Goal: Task Accomplishment & Management: Use online tool/utility

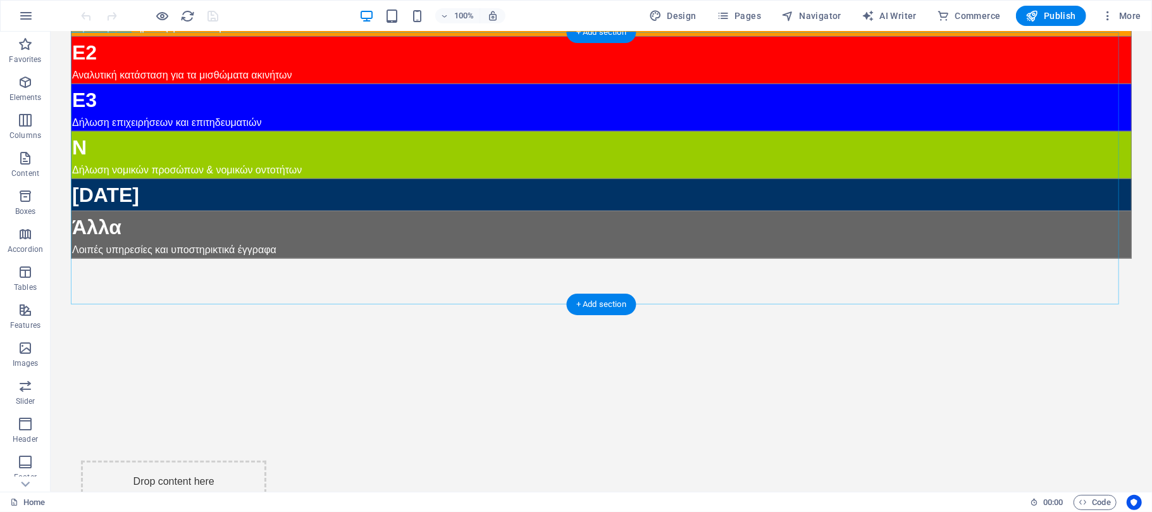
scroll to position [449, 0]
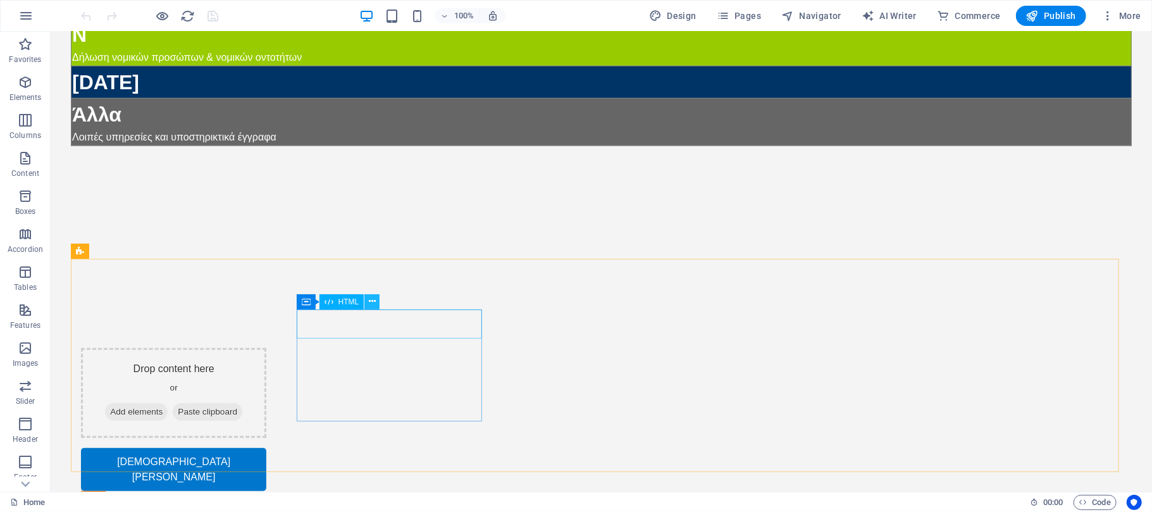
click at [369, 296] on icon at bounding box center [372, 301] width 7 height 13
click at [28, 82] on icon "button" at bounding box center [25, 82] width 15 height 15
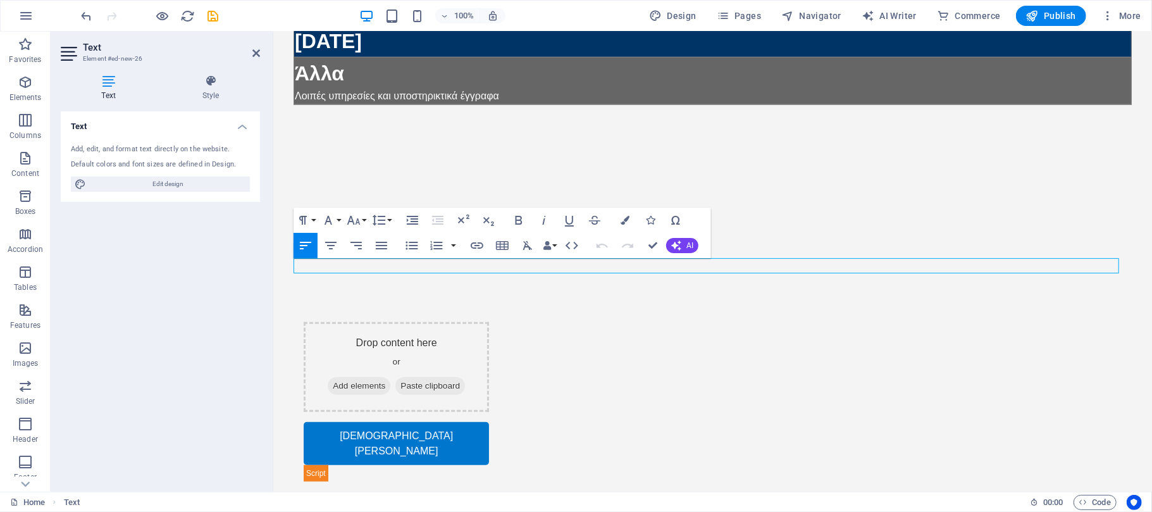
scroll to position [439, 0]
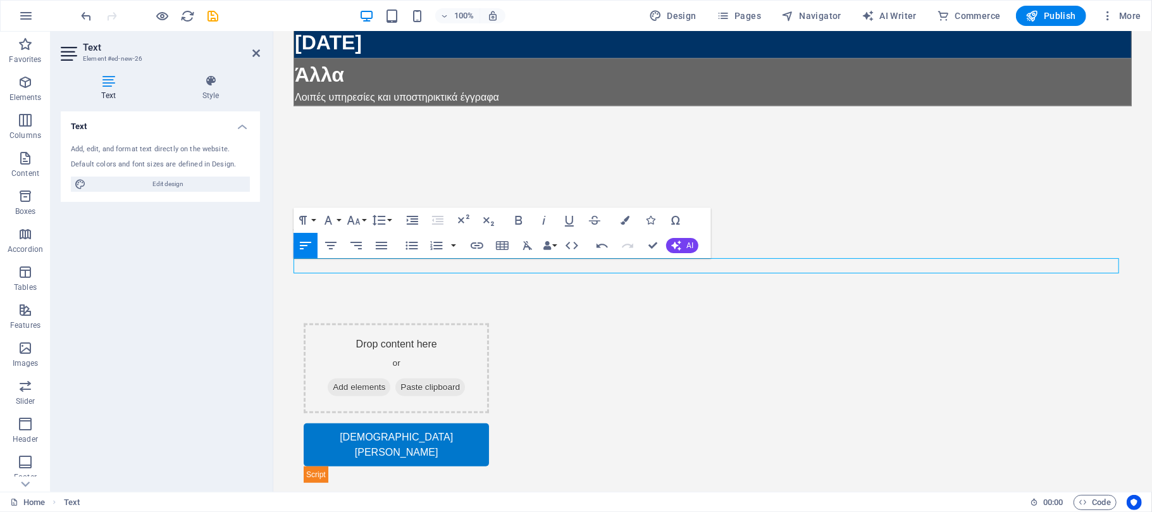
drag, startPoint x: 374, startPoint y: 266, endPoint x: 245, endPoint y: 268, distance: 129.1
click at [273, 268] on html "[PERSON_NAME] Υπηρεσίες Οργανωμένων Γραφείων Τήρησης Λογιστικών Βιβλίων Τ 69 06…" at bounding box center [712, 72] width 879 height 961
drag, startPoint x: 529, startPoint y: 263, endPoint x: 279, endPoint y: 259, distance: 249.9
click at [279, 259] on body "[PERSON_NAME] Υπηρεσίες Οργανωμένων Γραφείων Τήρησης Λογιστικών Βιβλίων Τ 69 06…" at bounding box center [712, 72] width 879 height 961
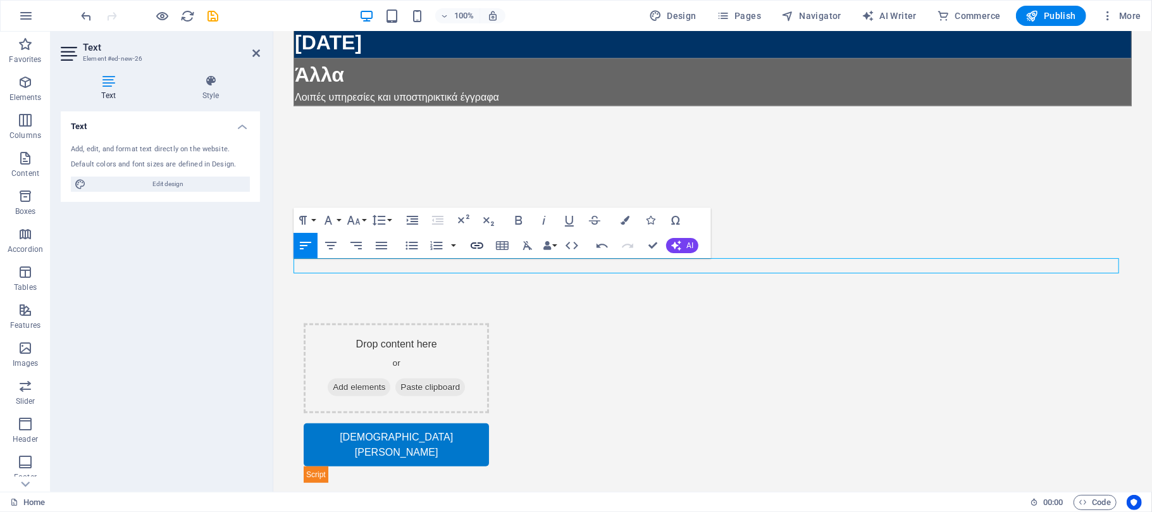
click at [477, 245] on icon "button" at bounding box center [477, 245] width 13 height 6
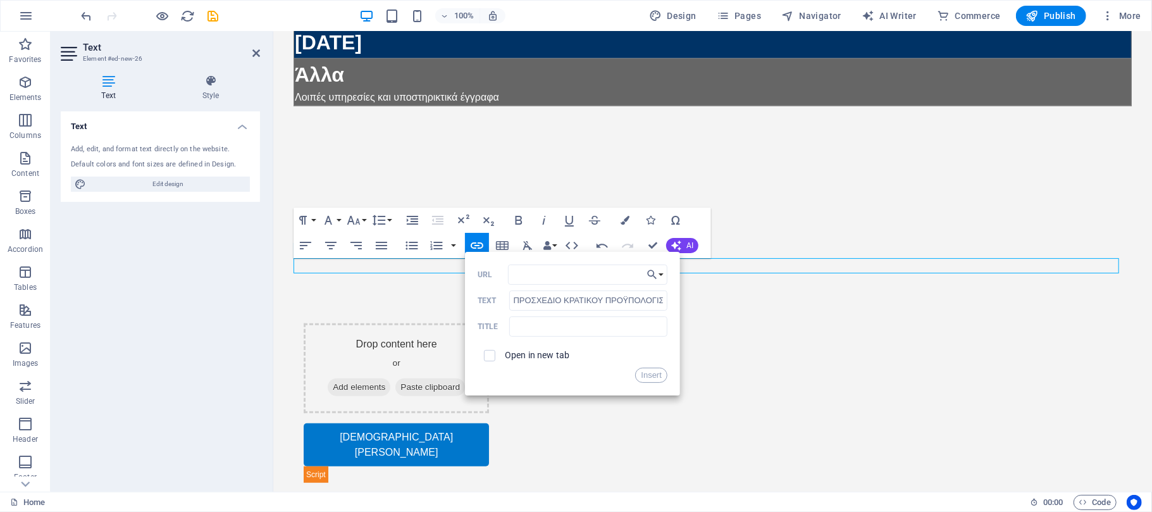
click at [753, 232] on p "​ ΠΡΟΣΧΕΔΙΟ ΚΡΑΤΙΚΟΥ ΠΡΟΫΠΟΛΟΓΙΣΜΟΥ 2026 ​" at bounding box center [712, 224] width 838 height 15
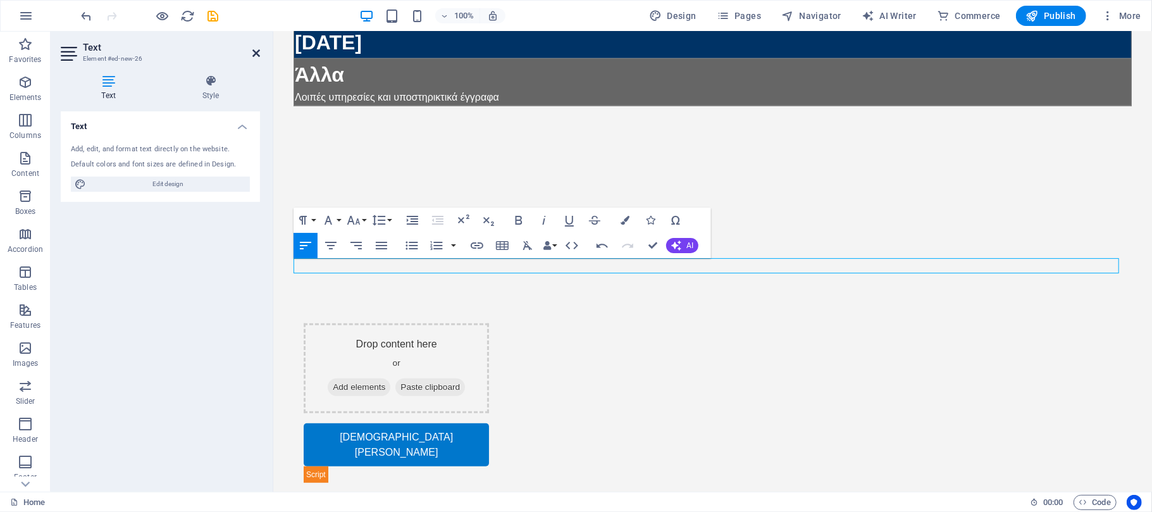
click at [254, 51] on icon at bounding box center [256, 53] width 8 height 10
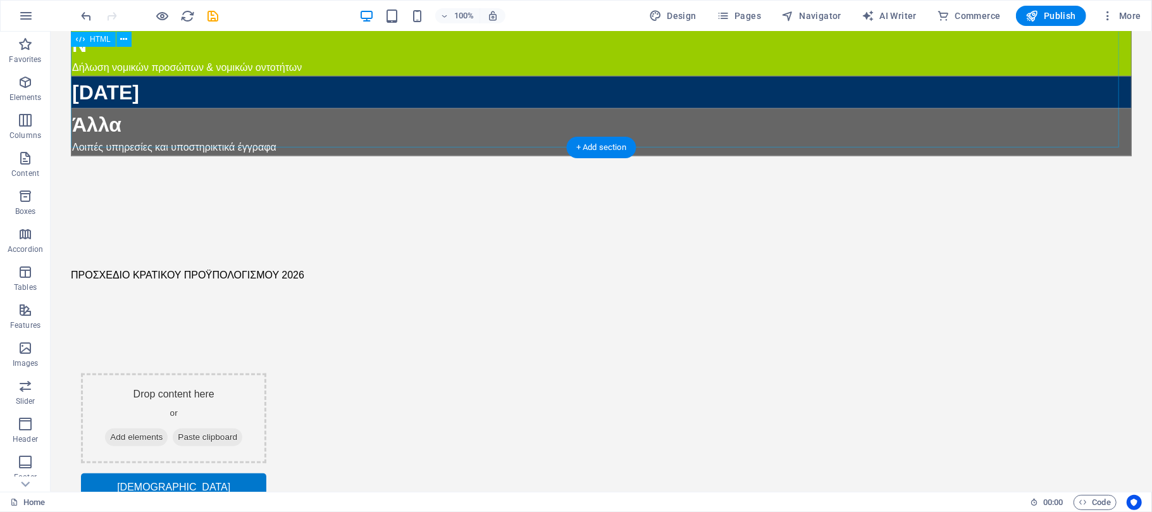
scroll to position [449, 0]
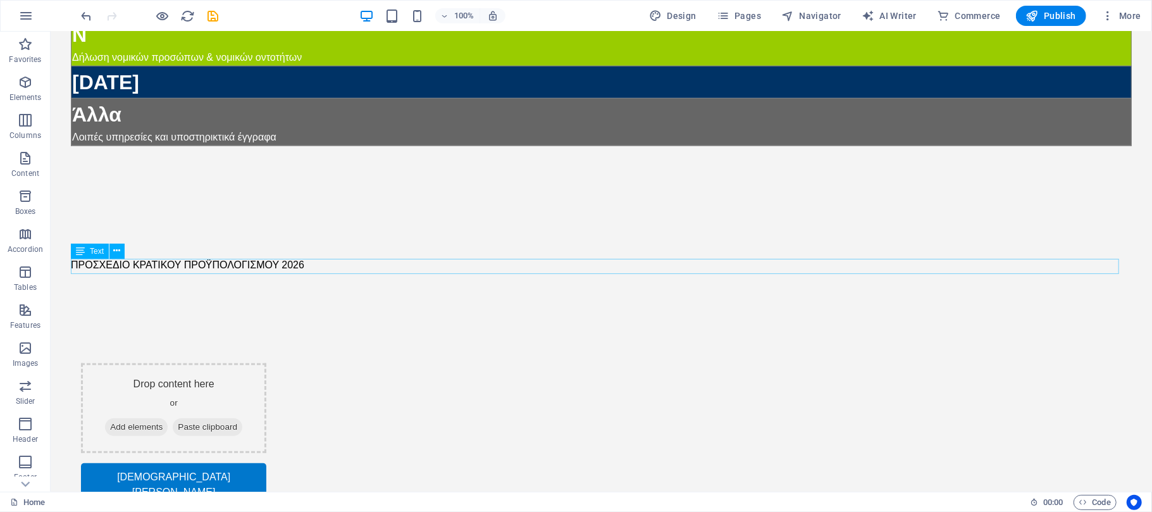
click at [233, 261] on div "ΠΡΟΣΧΕΔΙΟ ΚΡΑΤΙΚΟΥ ΠΡΟΫΠΟΛΟΓΙΣΜΟΥ 2026" at bounding box center [600, 264] width 1061 height 15
click at [115, 249] on icon at bounding box center [117, 250] width 7 height 13
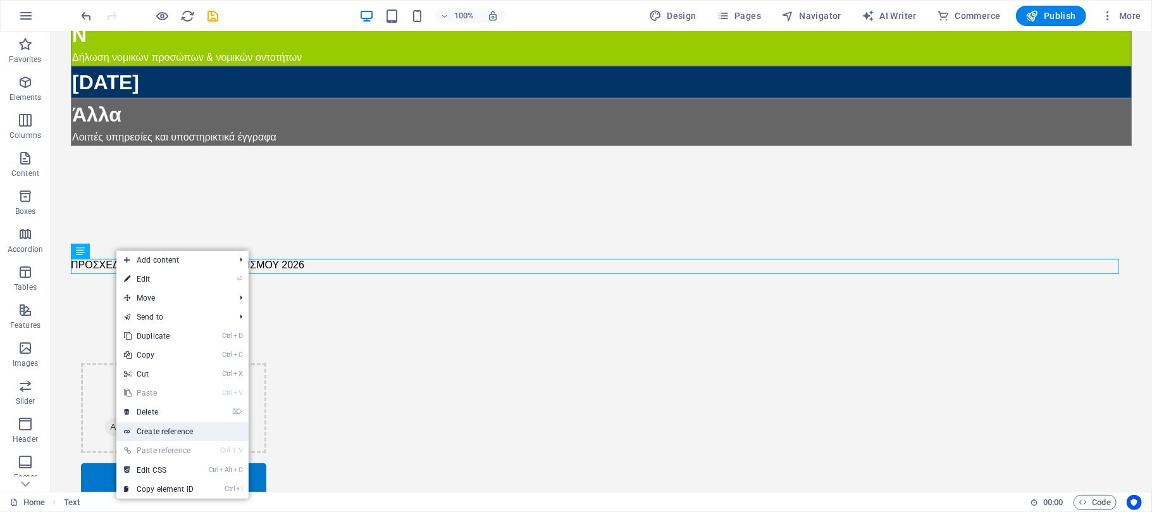
click at [166, 429] on link "Create reference" at bounding box center [182, 431] width 132 height 19
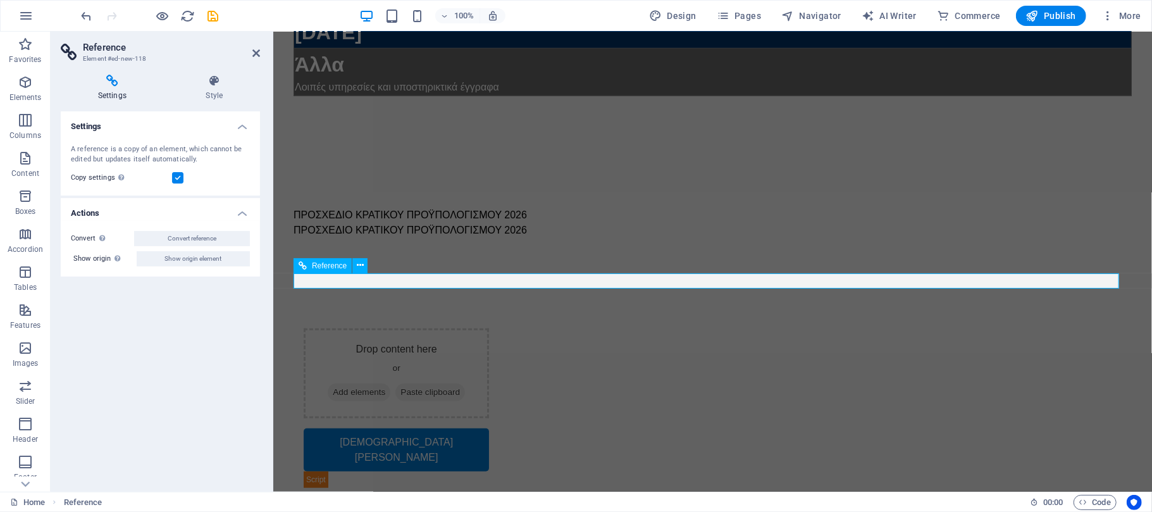
scroll to position [439, 0]
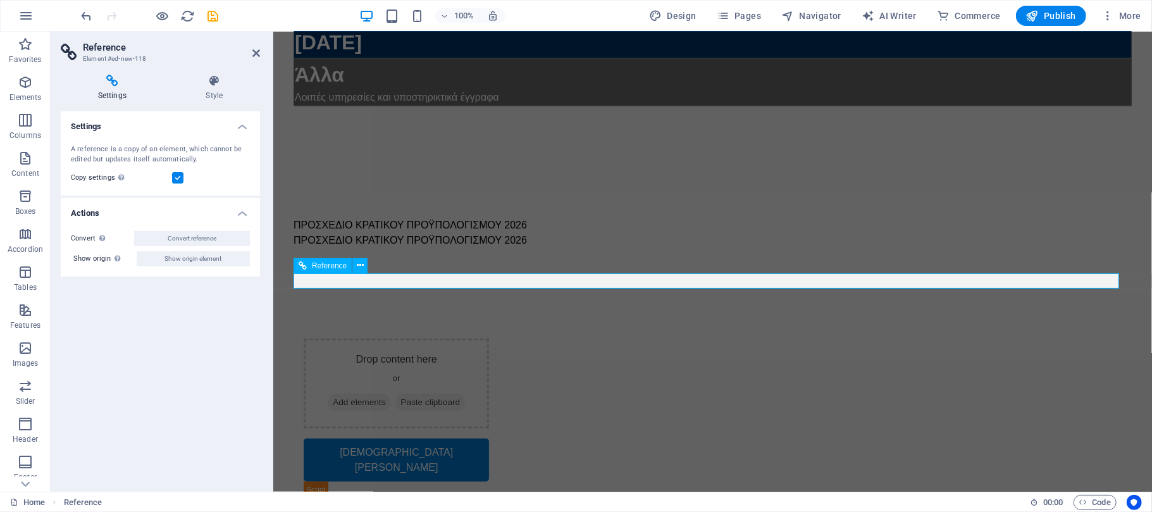
click at [532, 247] on div "ΠΡΟΣΧΕΔΙΟ ΚΡΑΤΙΚΟΥ ΠΡΟΫΠΟΛΟΓΙΣΜΟΥ 2026" at bounding box center [712, 239] width 838 height 15
click at [331, 264] on span "Reference" at bounding box center [329, 266] width 35 height 8
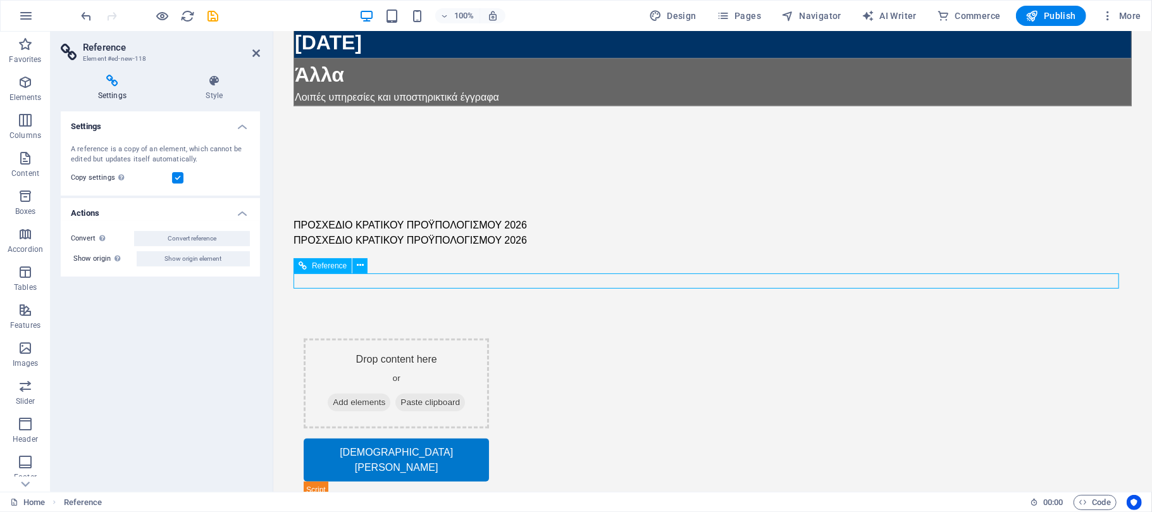
click at [330, 264] on span "Reference" at bounding box center [329, 266] width 35 height 8
click at [357, 266] on icon at bounding box center [360, 265] width 7 height 13
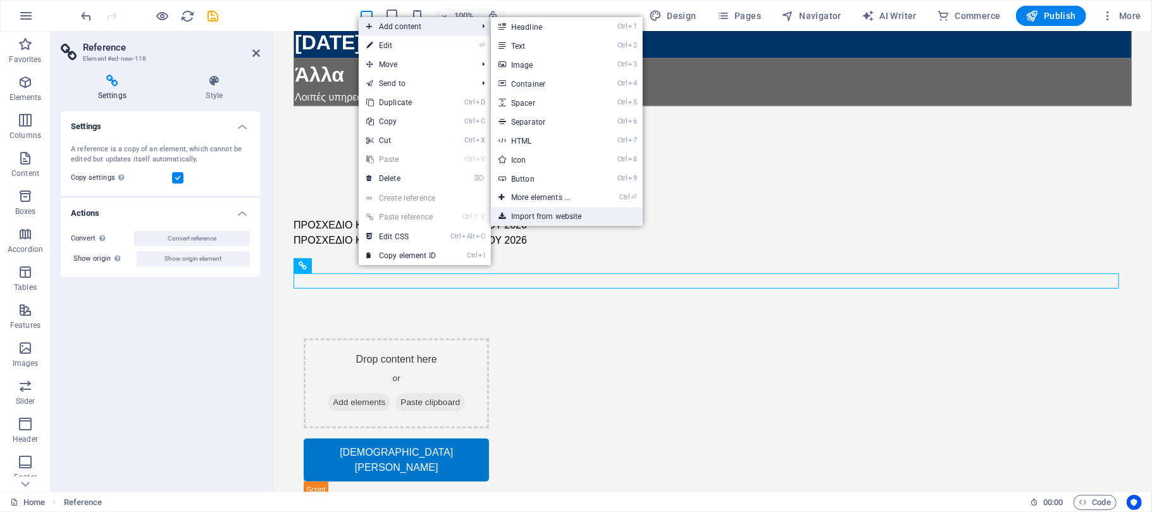
click at [540, 216] on link "Import from website" at bounding box center [567, 216] width 152 height 19
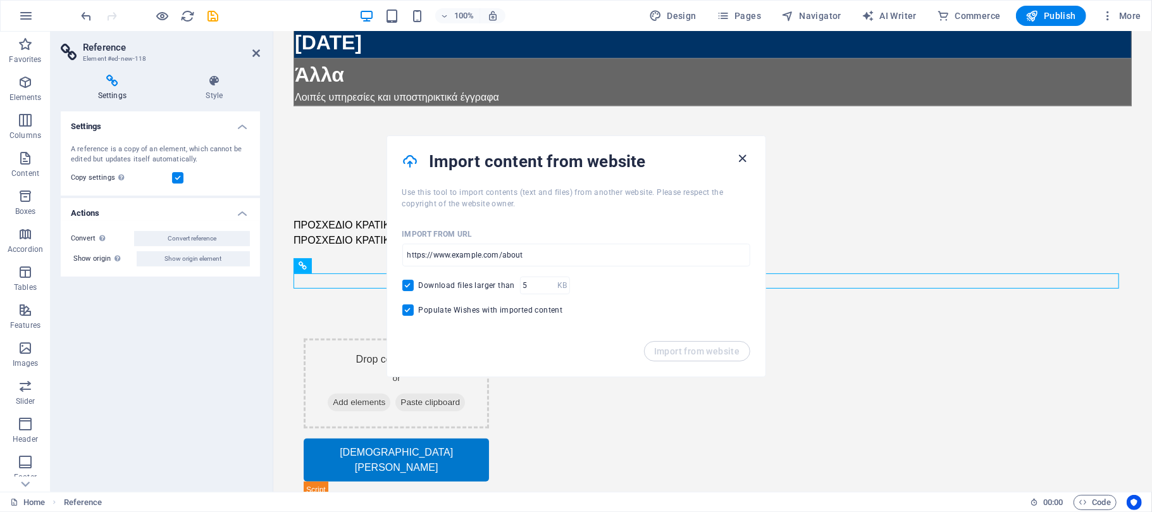
click at [744, 158] on icon "button" at bounding box center [742, 158] width 15 height 15
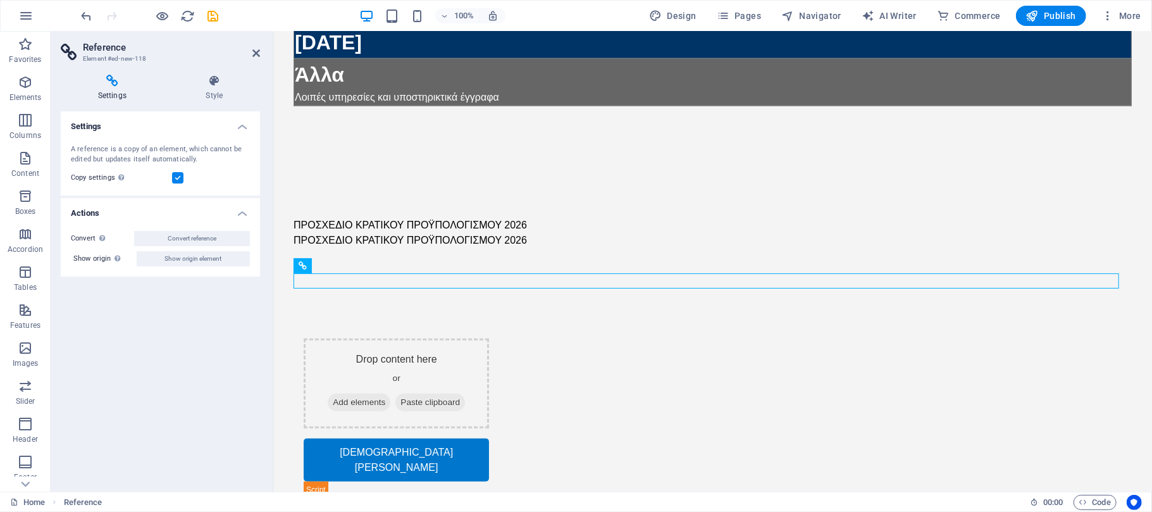
click at [229, 326] on div "Settings A reference is a copy of an element, which cannot be edited but update…" at bounding box center [160, 296] width 199 height 370
click at [82, 9] on icon "undo" at bounding box center [87, 16] width 15 height 15
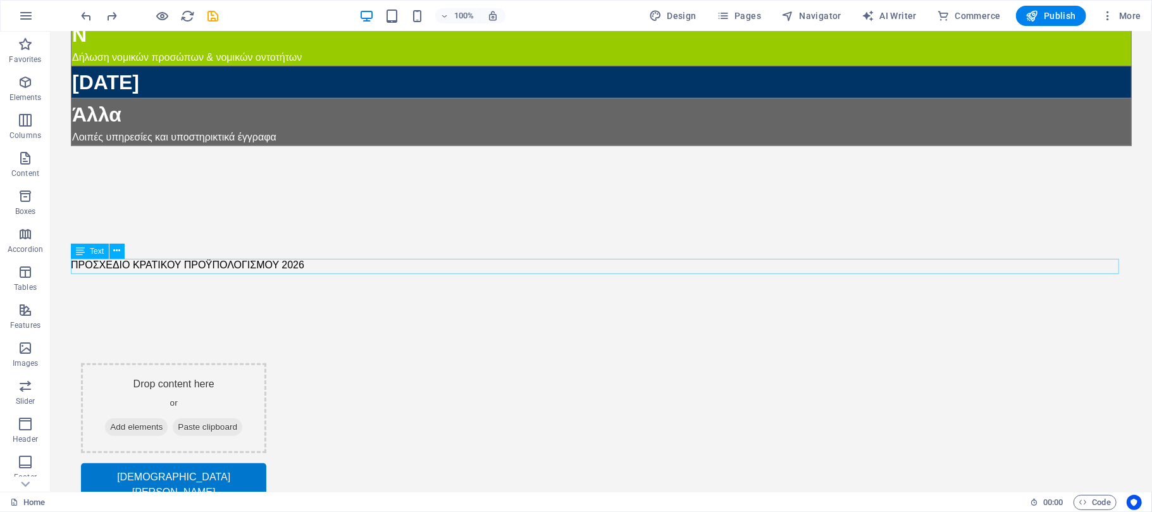
click at [233, 263] on div "ΠΡΟΣΧΕΔΙΟ ΚΡΑΤΙΚΟΥ ΠΡΟΫΠΟΛΟΓΙΣΜΟΥ 2026" at bounding box center [600, 264] width 1061 height 15
click at [114, 249] on icon at bounding box center [117, 250] width 7 height 13
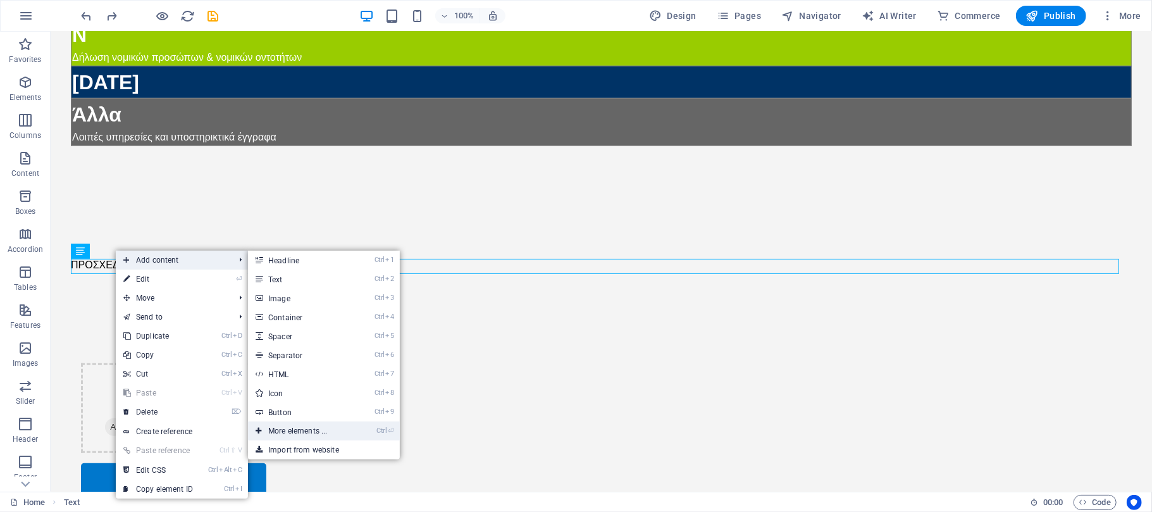
click at [269, 431] on link "Ctrl ⏎ More elements ..." at bounding box center [300, 430] width 104 height 19
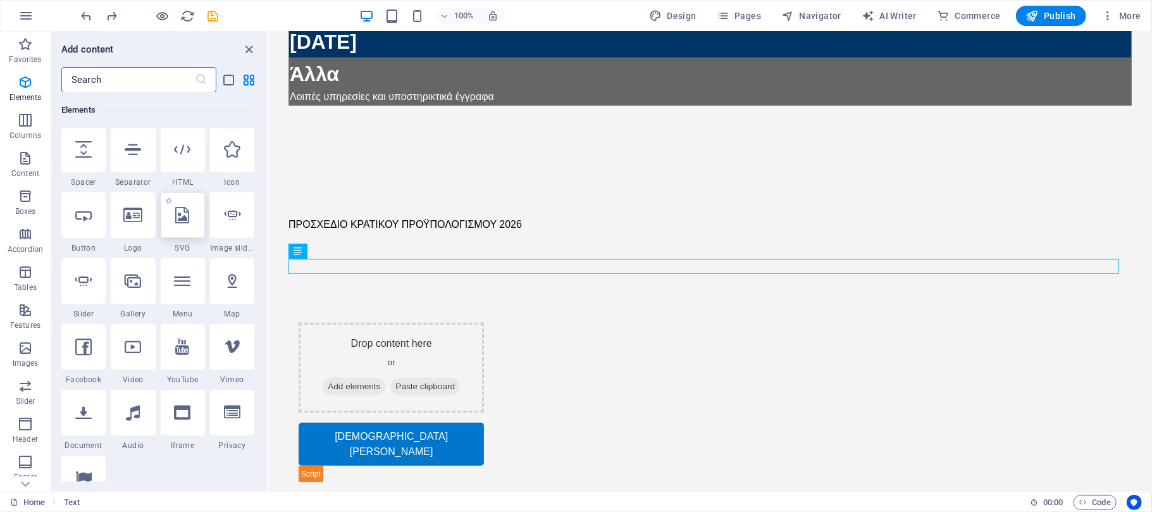
scroll to position [219, 0]
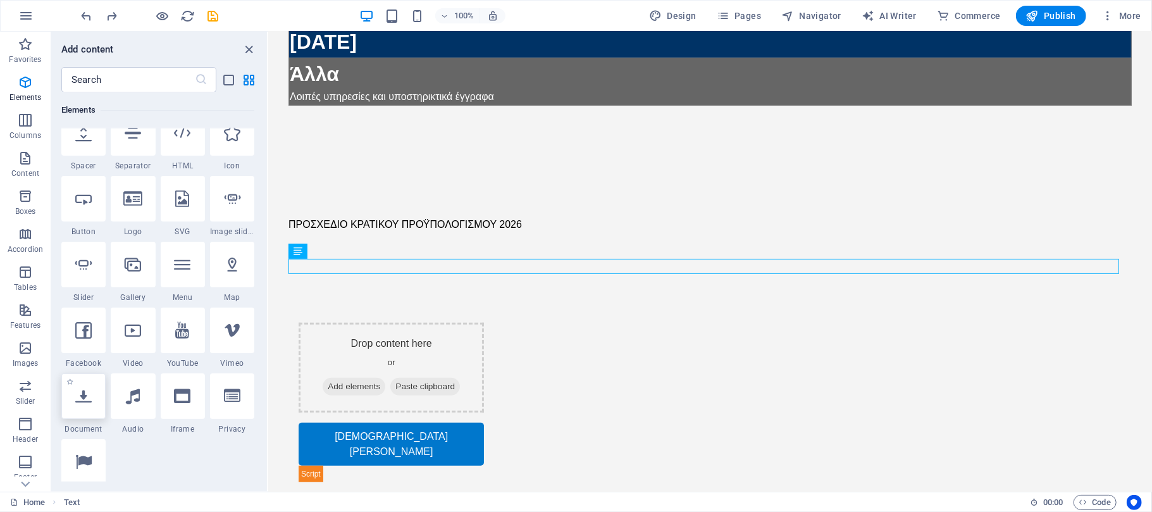
drag, startPoint x: 83, startPoint y: 400, endPoint x: 120, endPoint y: 302, distance: 103.9
click at [83, 400] on icon at bounding box center [83, 396] width 16 height 16
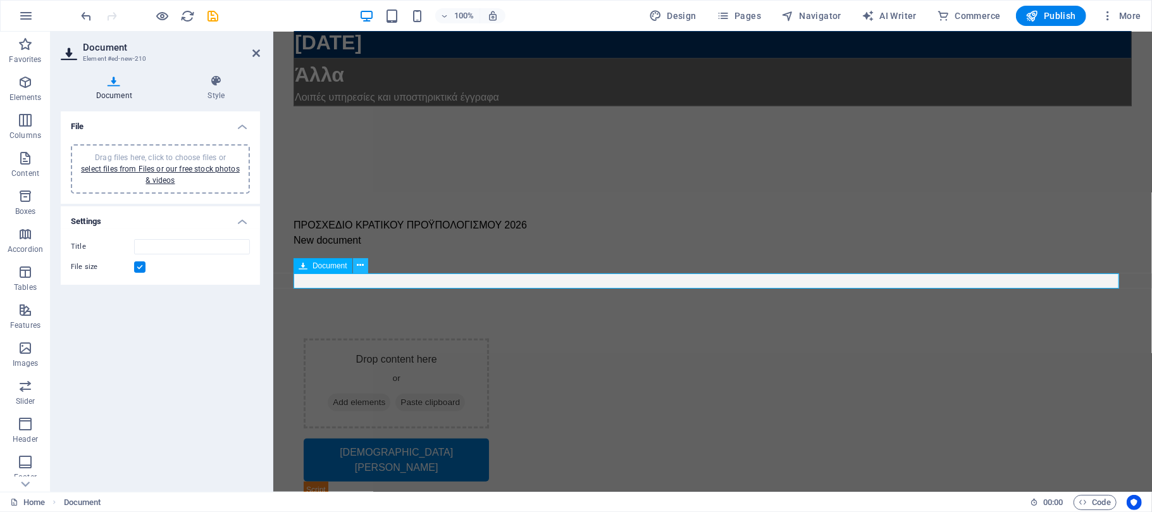
click at [357, 264] on icon at bounding box center [360, 265] width 7 height 13
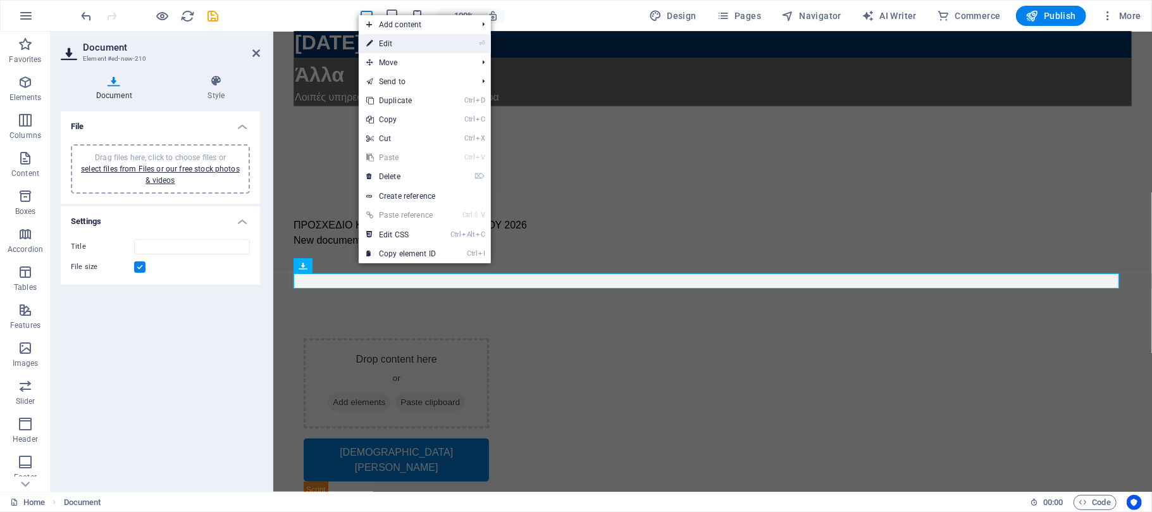
click at [412, 41] on link "⏎ Edit" at bounding box center [401, 43] width 85 height 19
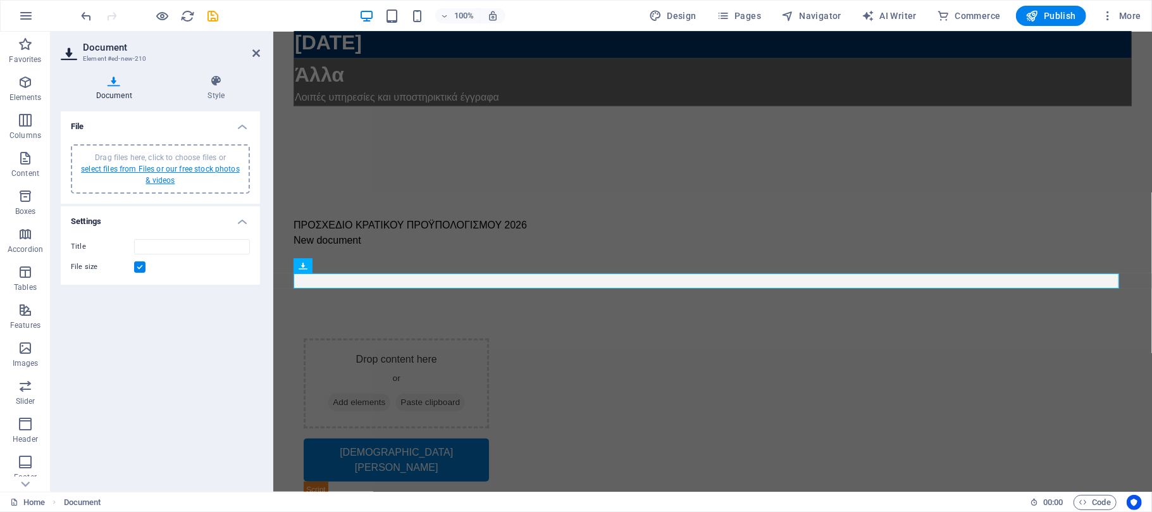
click at [153, 170] on link "select files from Files or our free stock photos & videos" at bounding box center [160, 174] width 159 height 20
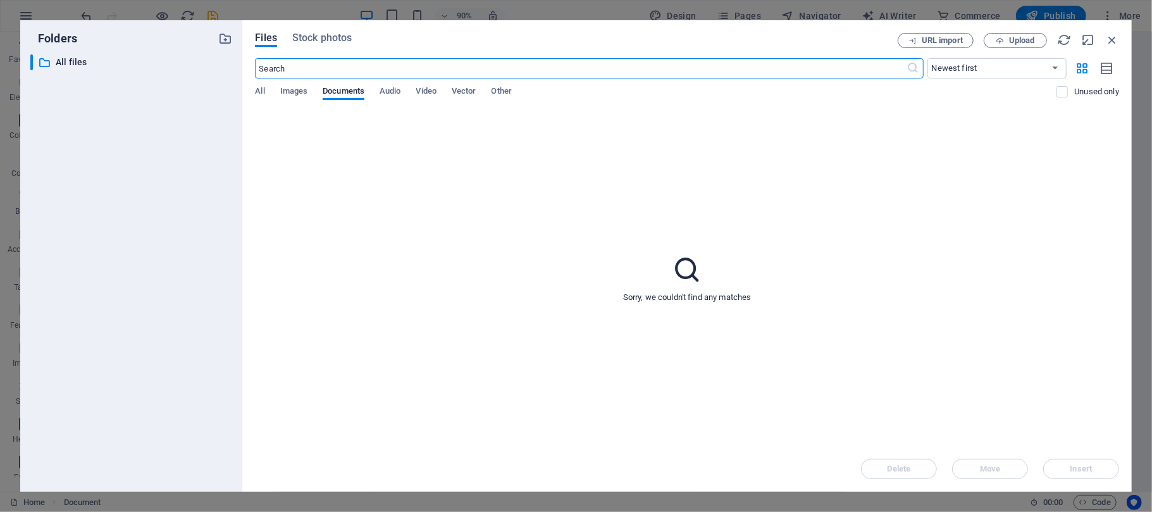
scroll to position [352, 0]
click at [998, 39] on icon "button" at bounding box center [1000, 41] width 8 height 8
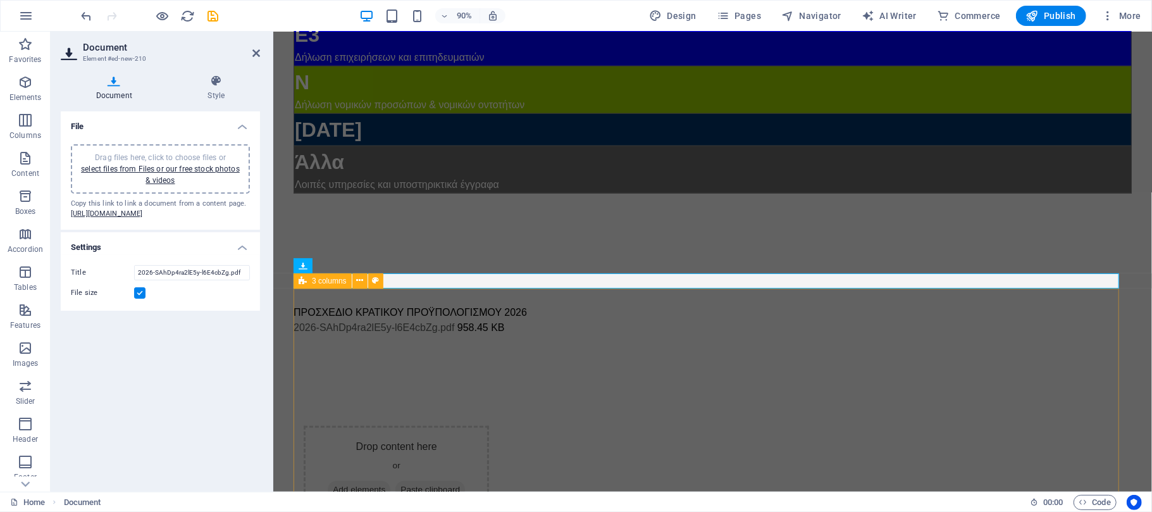
scroll to position [439, 0]
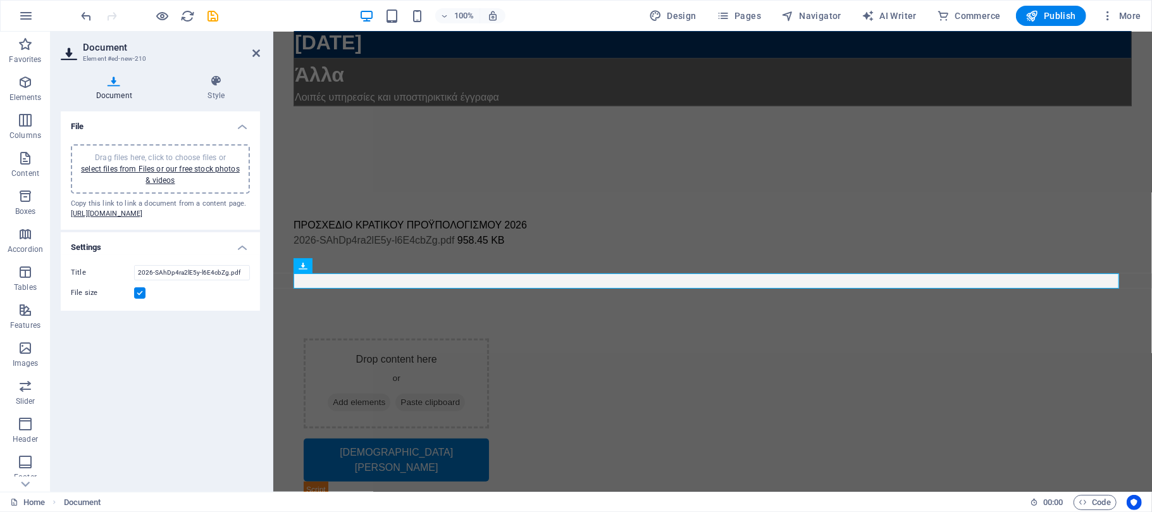
click at [163, 374] on div "File Drag files here, click to choose files or select files from Files or our f…" at bounding box center [160, 296] width 199 height 370
click at [183, 280] on input "2026-SAhDp4ra2lE5y-l6E4cbZg.pdf" at bounding box center [192, 272] width 116 height 15
drag, startPoint x: 238, startPoint y: 292, endPoint x: 104, endPoint y: 288, distance: 134.1
click at [104, 280] on div "Title 2026-SAhDp4ra2lE5y-l6E4cbZg.pdf" at bounding box center [160, 272] width 179 height 15
paste input "ΠΡΟΣΧΕΔΙΟ ΚΡΑΤΙΚΟΥ ΠΡΟΫΠΟΛΟΓΙΣΜΟΥ 2026"
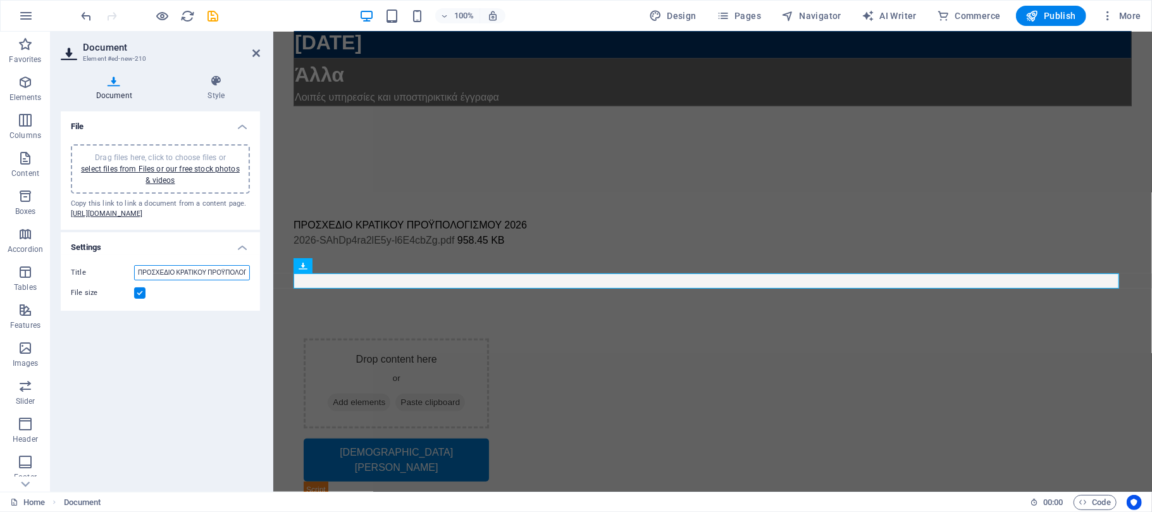
scroll to position [0, 32]
type input "ΠΡΟΣΧΕΔΙΟ ΚΡΑΤΙΚΟΥ ΠΡΟΫΠΟΛΟΓΙΣΜΟΥ 2026"
click at [170, 390] on div "File Drag files here, click to choose files or select files from Files or our f…" at bounding box center [160, 296] width 199 height 370
click at [256, 51] on icon at bounding box center [256, 53] width 8 height 10
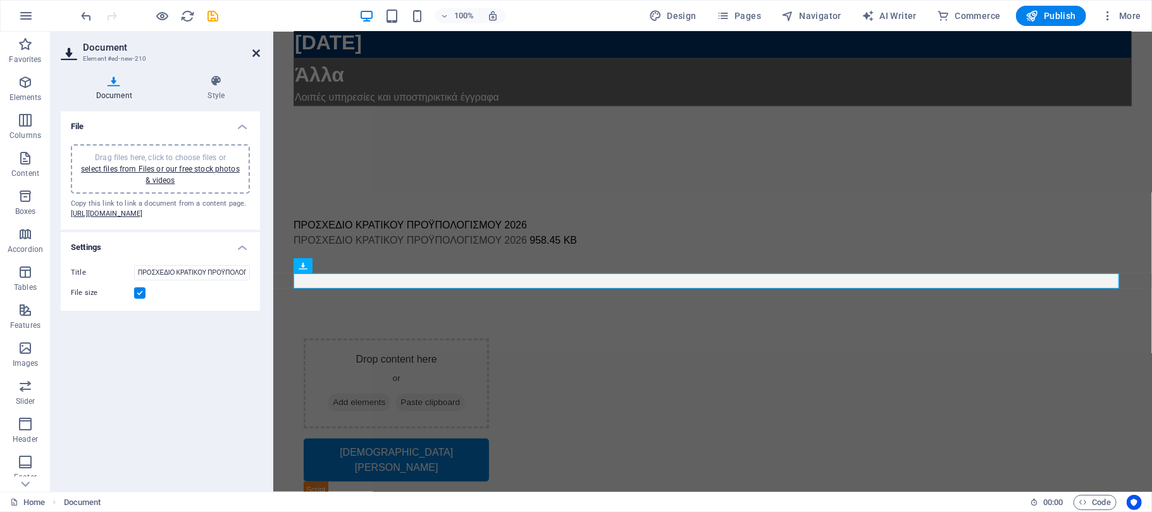
scroll to position [449, 0]
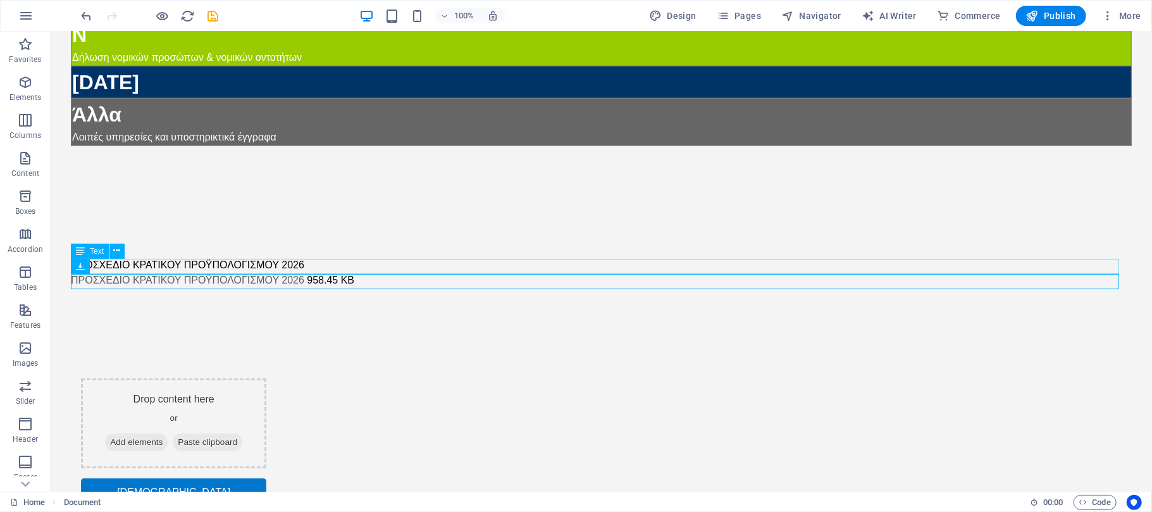
click at [141, 266] on div "ΠΡΟΣΧΕΔΙΟ ΚΡΑΤΙΚΟΥ ΠΡΟΫΠΟΛΟΓΙΣΜΟΥ 2026" at bounding box center [600, 264] width 1061 height 15
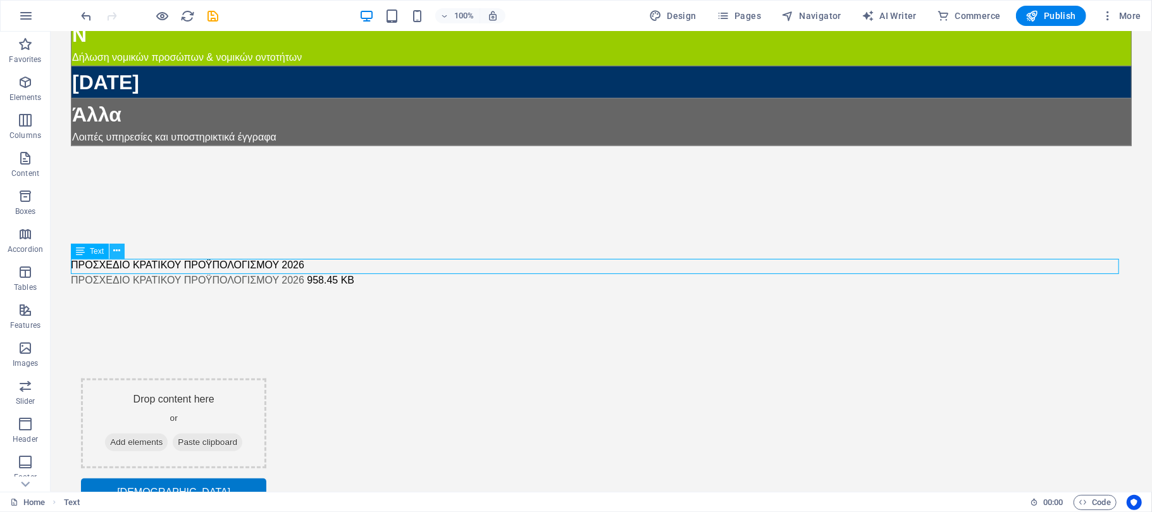
click at [116, 248] on icon at bounding box center [117, 250] width 7 height 13
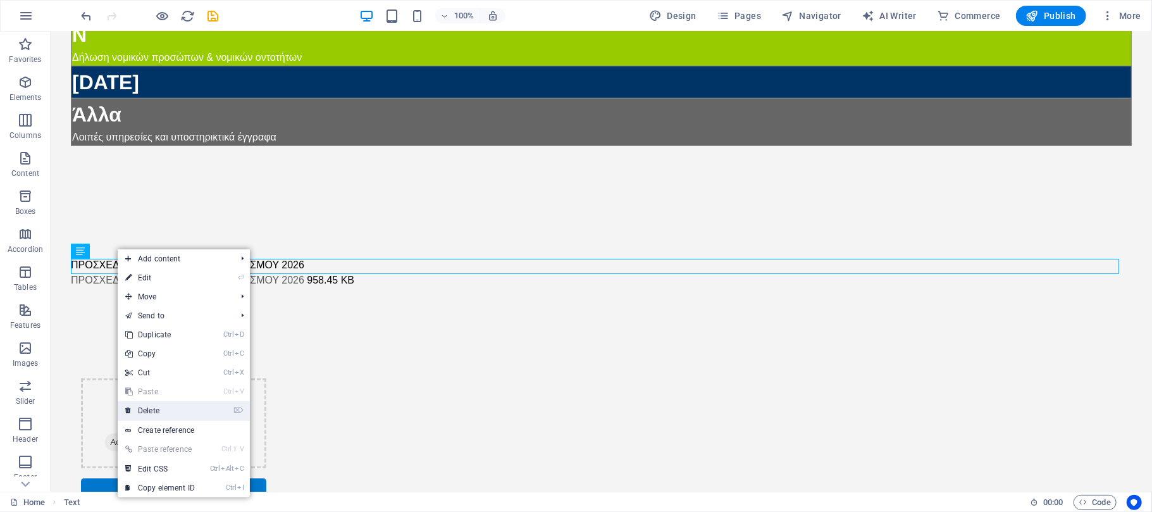
click at [170, 402] on link "⌦ Delete" at bounding box center [160, 410] width 85 height 19
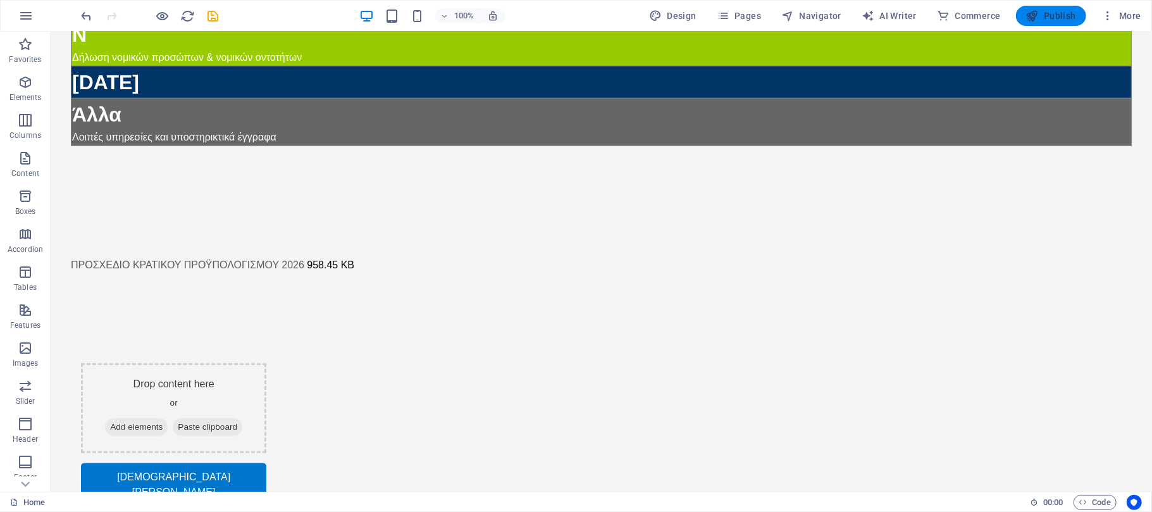
click at [1049, 18] on span "Publish" at bounding box center [1051, 15] width 50 height 13
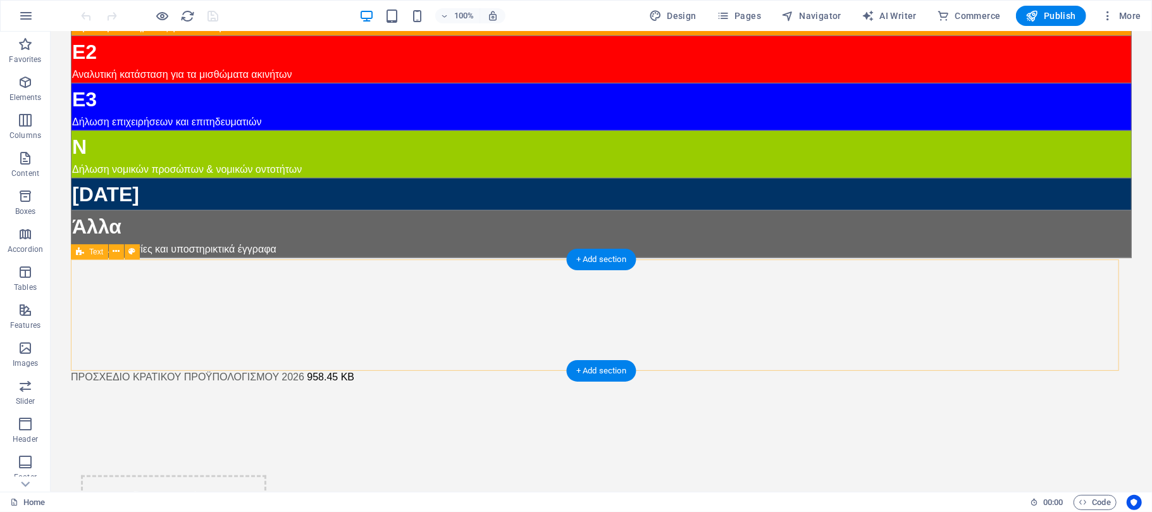
scroll to position [464, 0]
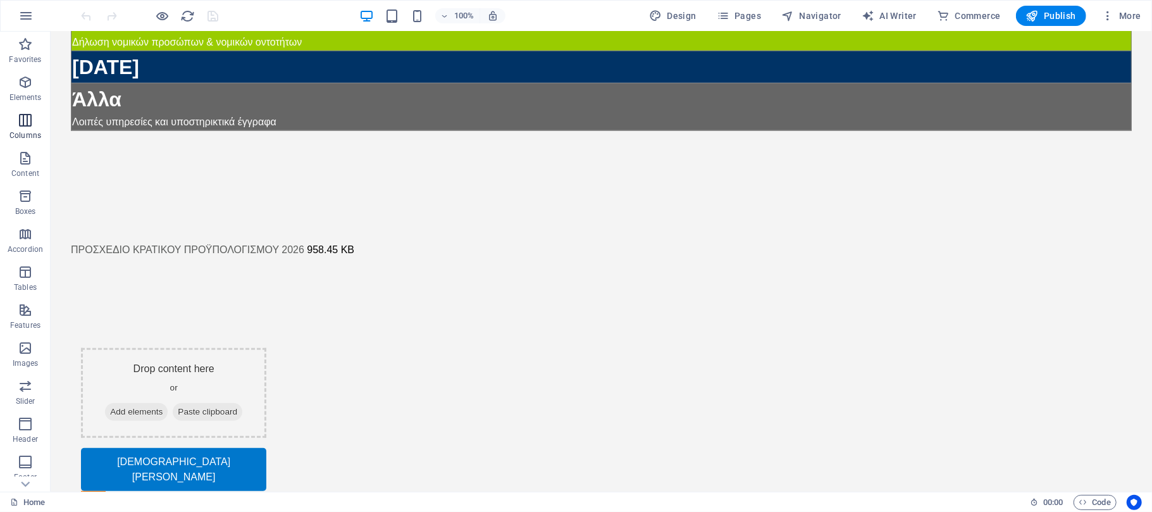
click at [21, 125] on icon "button" at bounding box center [25, 120] width 15 height 15
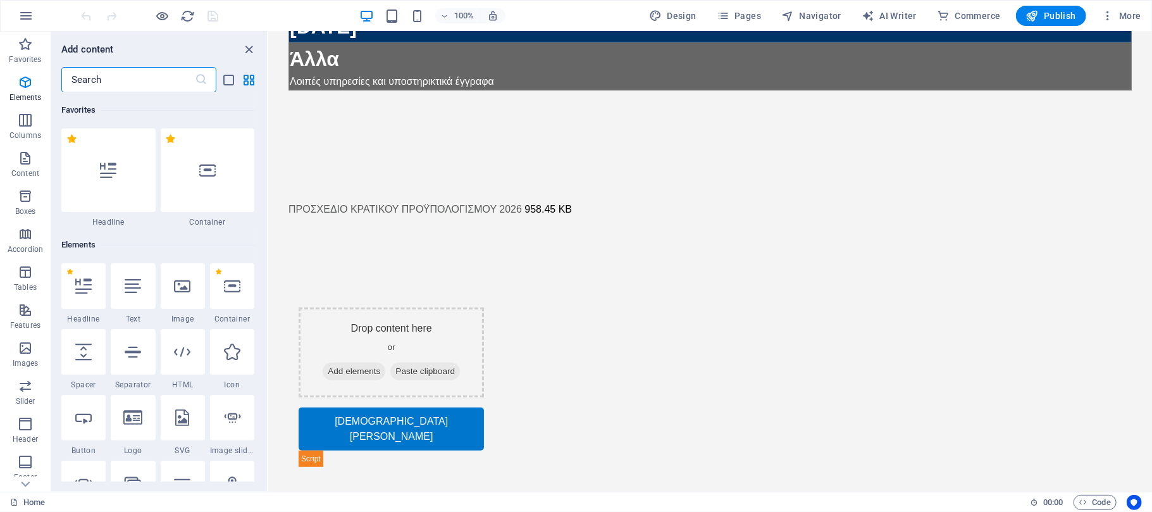
scroll to position [626, 0]
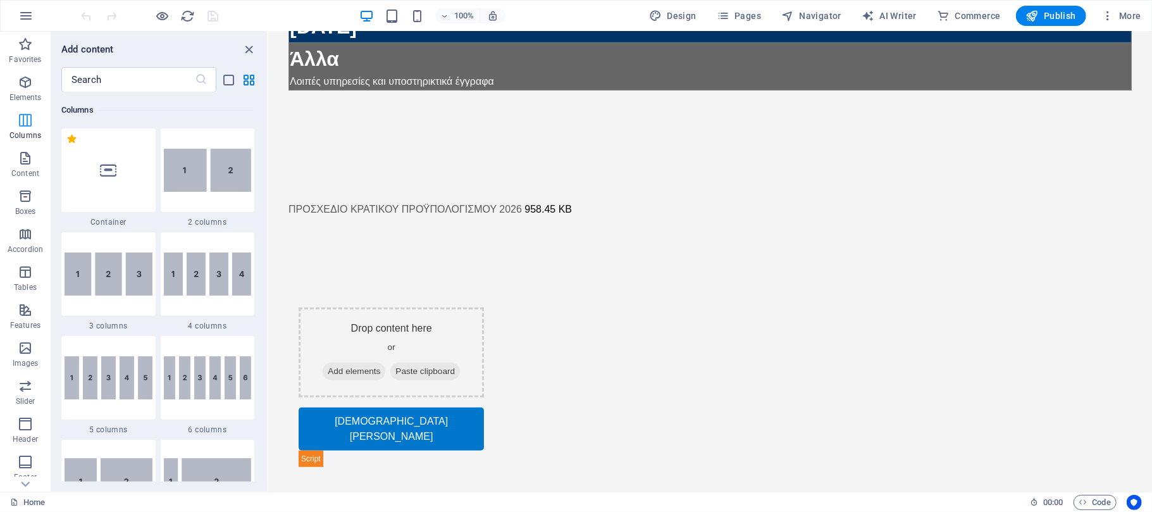
click at [21, 127] on icon "button" at bounding box center [25, 120] width 15 height 15
click at [16, 87] on span "Elements" at bounding box center [25, 90] width 51 height 30
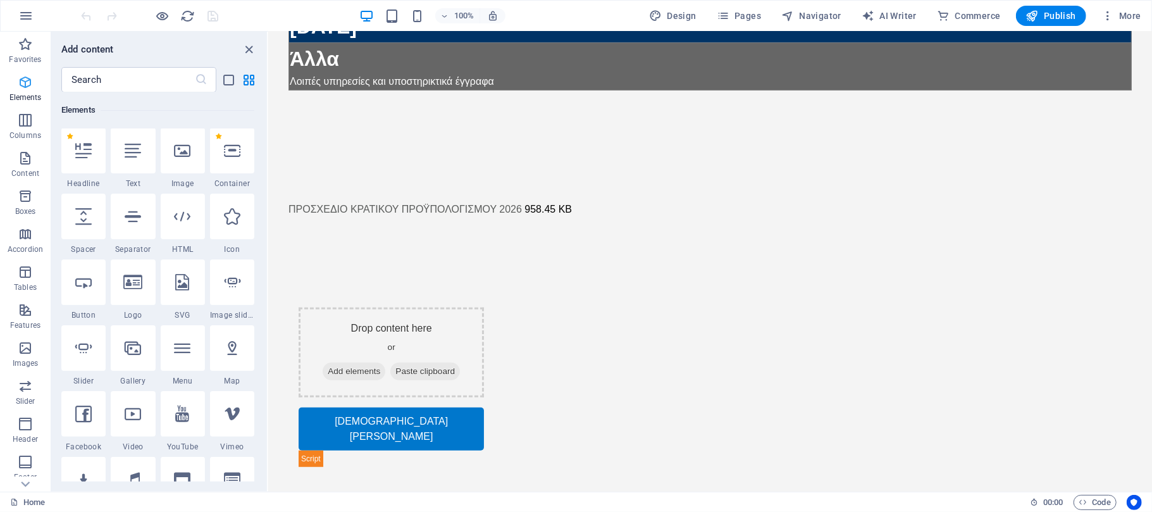
scroll to position [135, 0]
click at [355, 235] on icon at bounding box center [355, 235] width 7 height 13
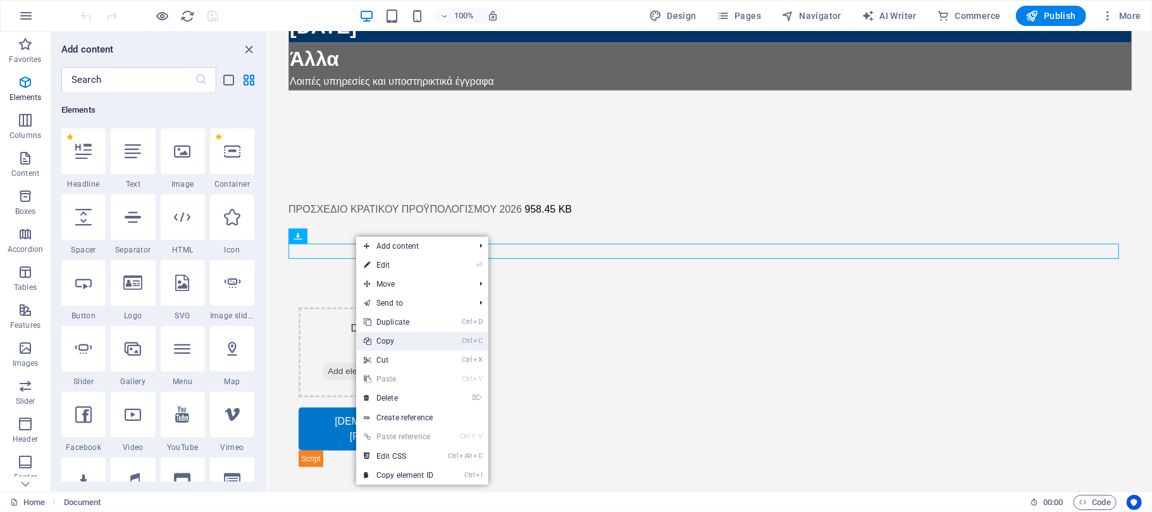
drag, startPoint x: 380, startPoint y: 335, endPoint x: 108, endPoint y: 290, distance: 275.7
click at [380, 335] on link "Ctrl C Copy" at bounding box center [398, 340] width 85 height 19
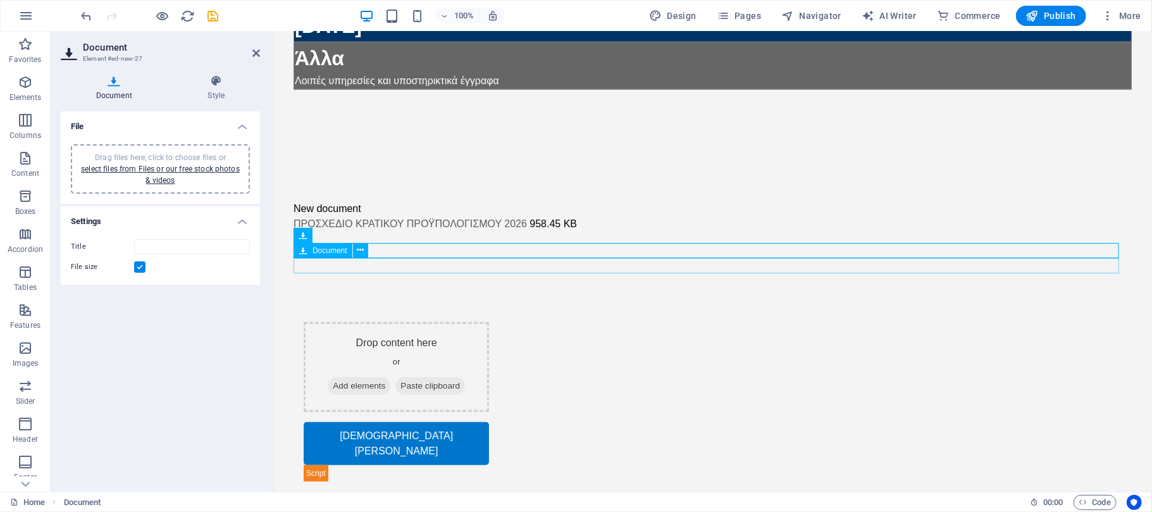
scroll to position [454, 0]
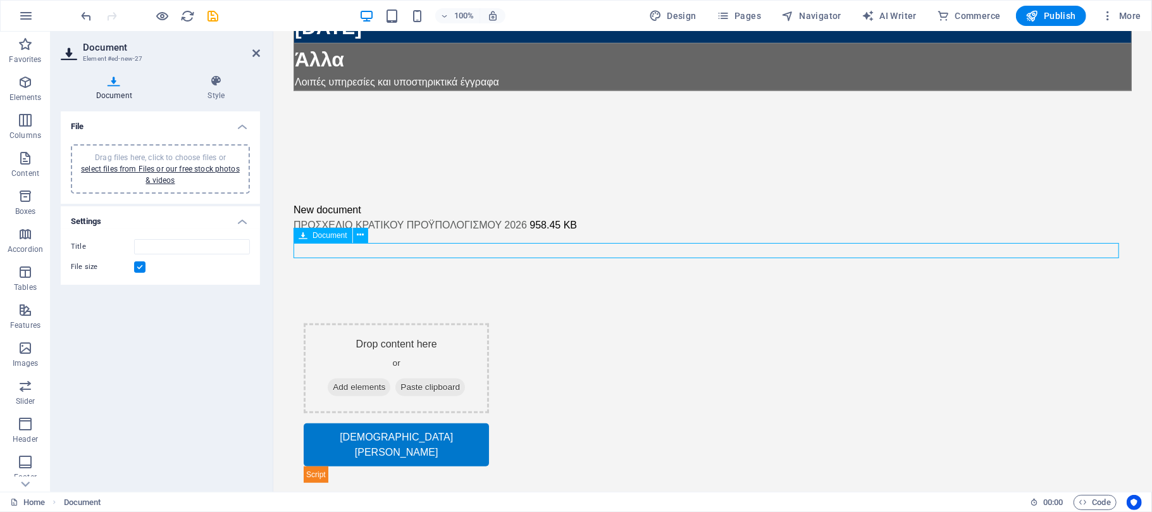
click at [347, 217] on div "New document" at bounding box center [712, 209] width 838 height 15
click at [360, 233] on icon at bounding box center [360, 234] width 7 height 13
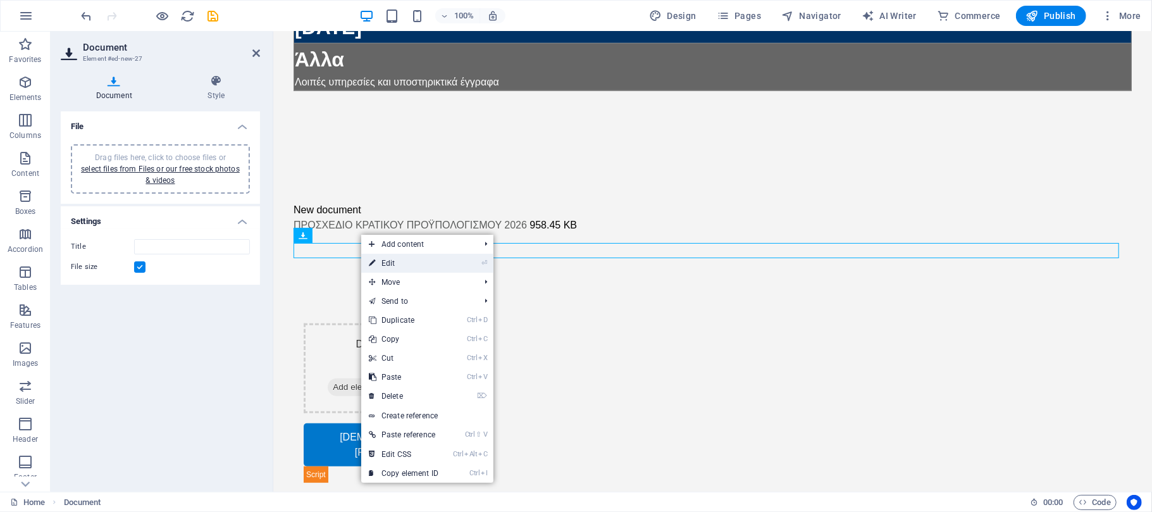
click at [380, 259] on link "⏎ Edit" at bounding box center [403, 263] width 85 height 19
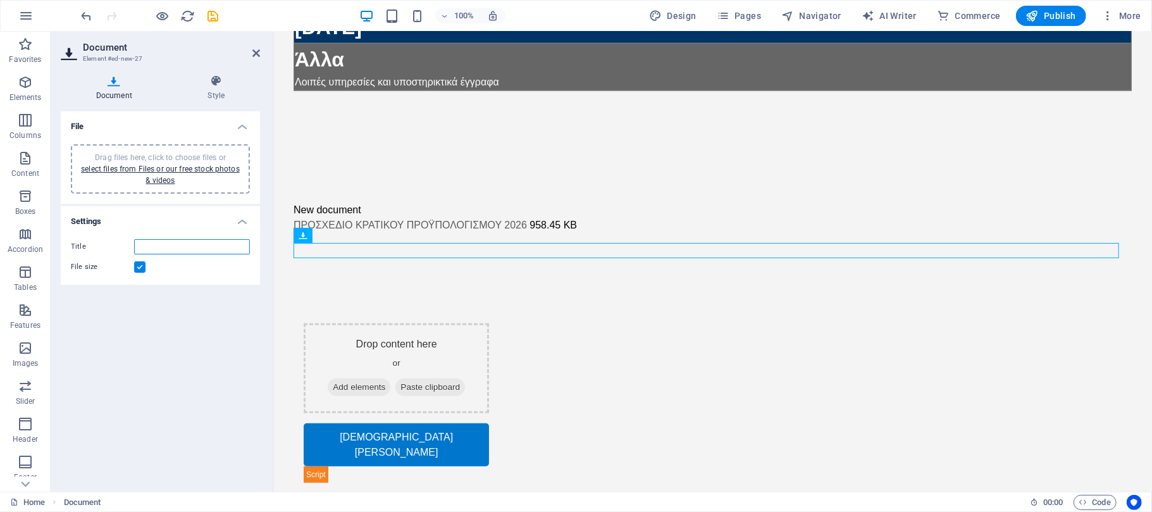
click at [157, 245] on input "Title" at bounding box center [192, 246] width 116 height 15
paste input "Αριθμ. 30467 ΕΞ 2025 Διάθεση της διαδικτυακής υπηρεσίας «Αναζήτη- ση Κατάστασης…"
type input "Αριθμ. 30467 ΕΞ 2025 Διάθεση της διαδικτυακής υπηρεσίας «Αναζήτη- ση Κατάστασης…"
click at [161, 175] on link "select files from Files or our free stock photos & videos" at bounding box center [160, 174] width 159 height 20
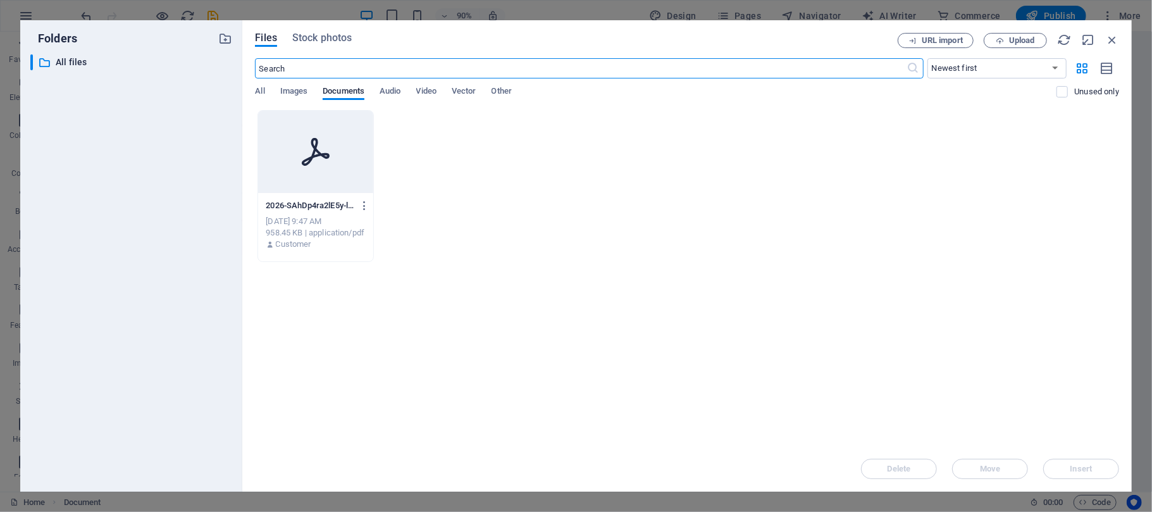
scroll to position [352, 0]
click at [1011, 39] on span "Upload" at bounding box center [1022, 41] width 26 height 8
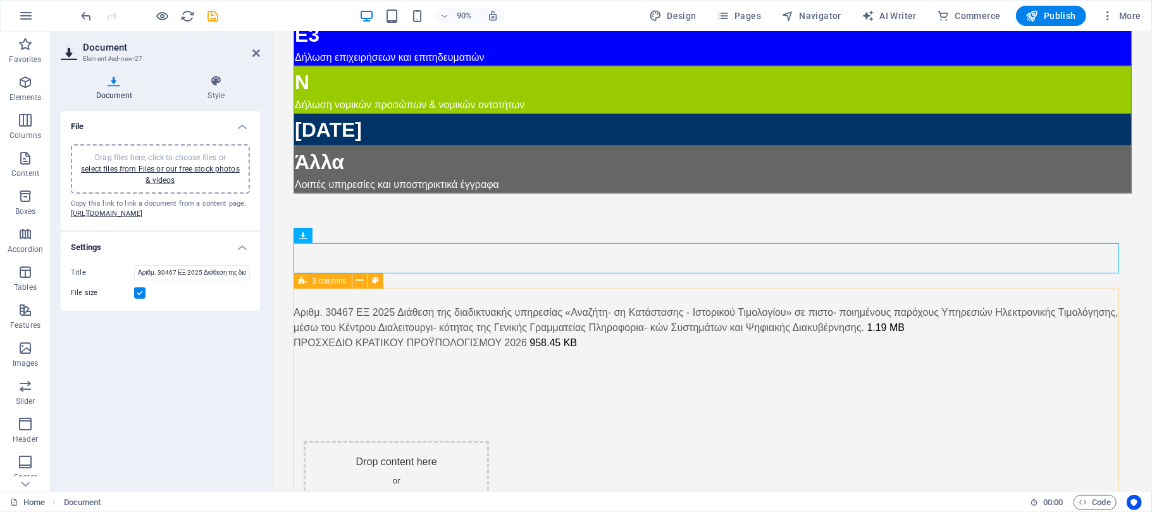
scroll to position [454, 0]
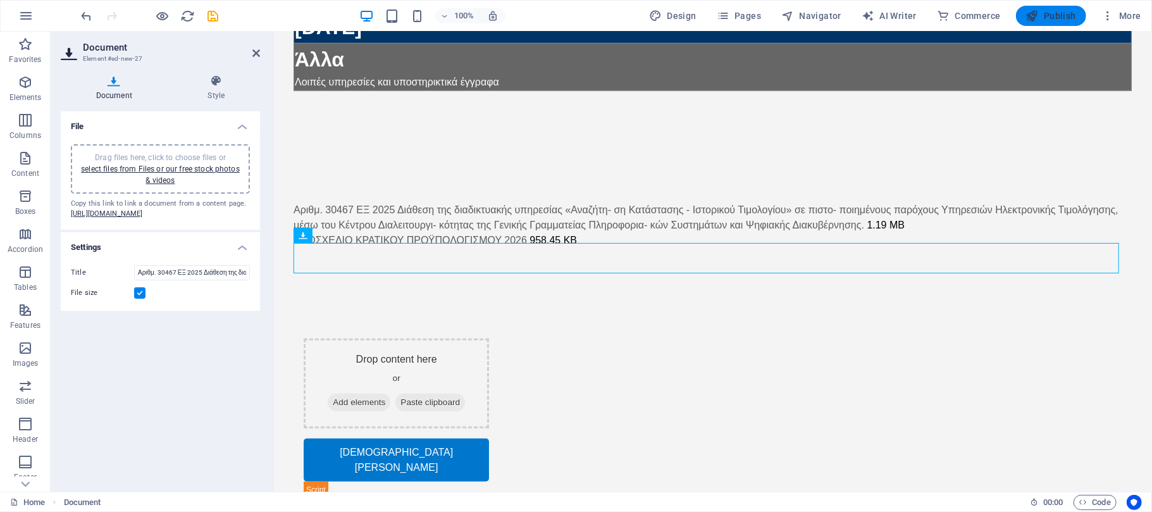
click at [1051, 14] on span "Publish" at bounding box center [1051, 15] width 50 height 13
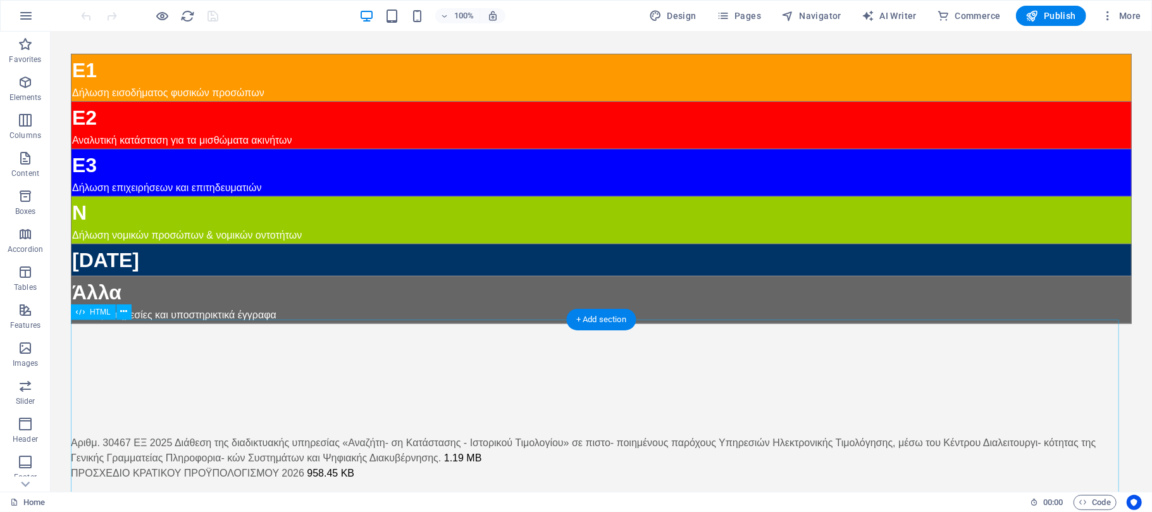
scroll to position [421, 0]
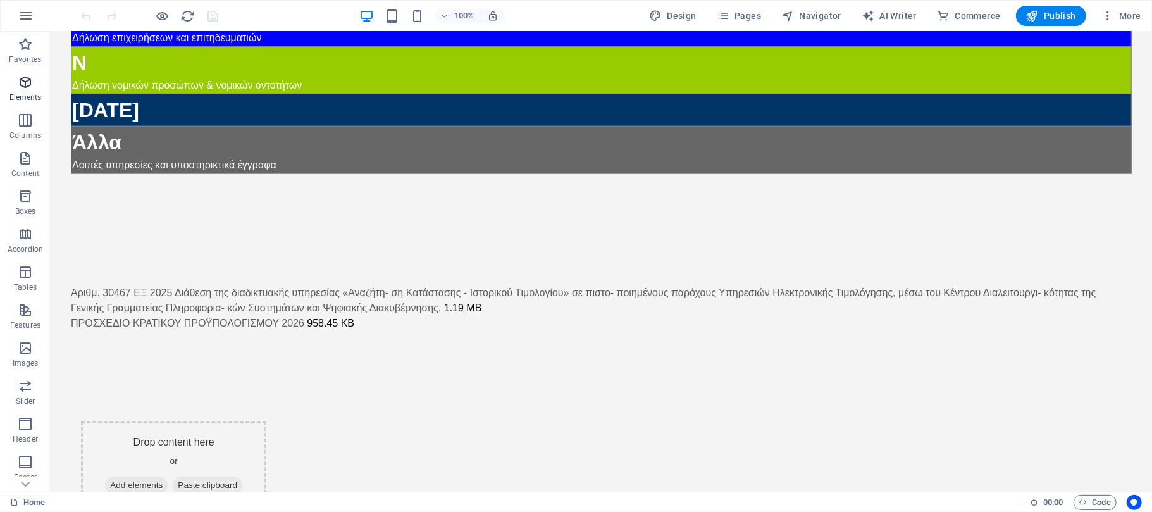
click at [22, 84] on icon "button" at bounding box center [25, 82] width 15 height 15
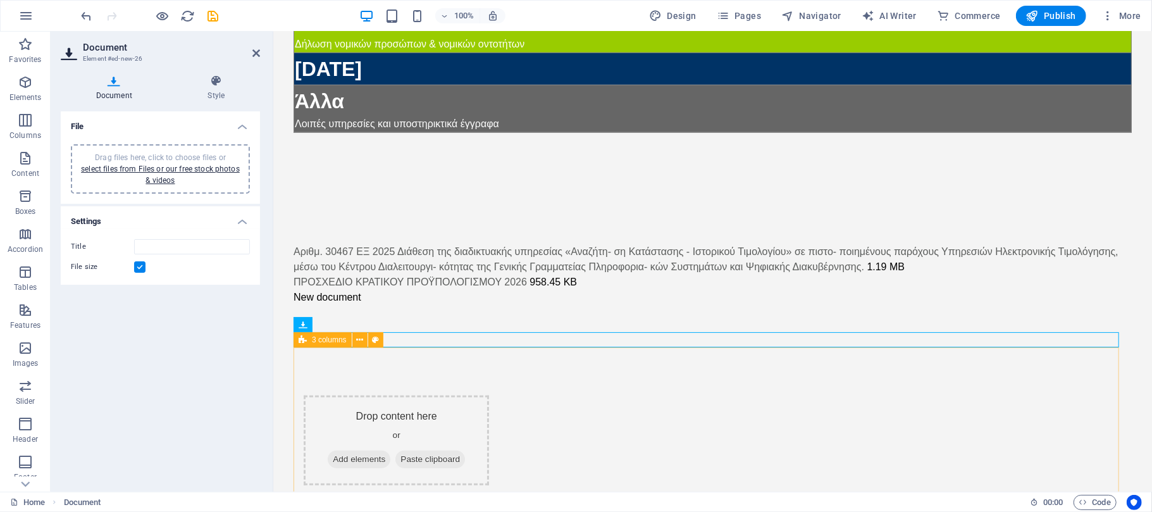
scroll to position [411, 0]
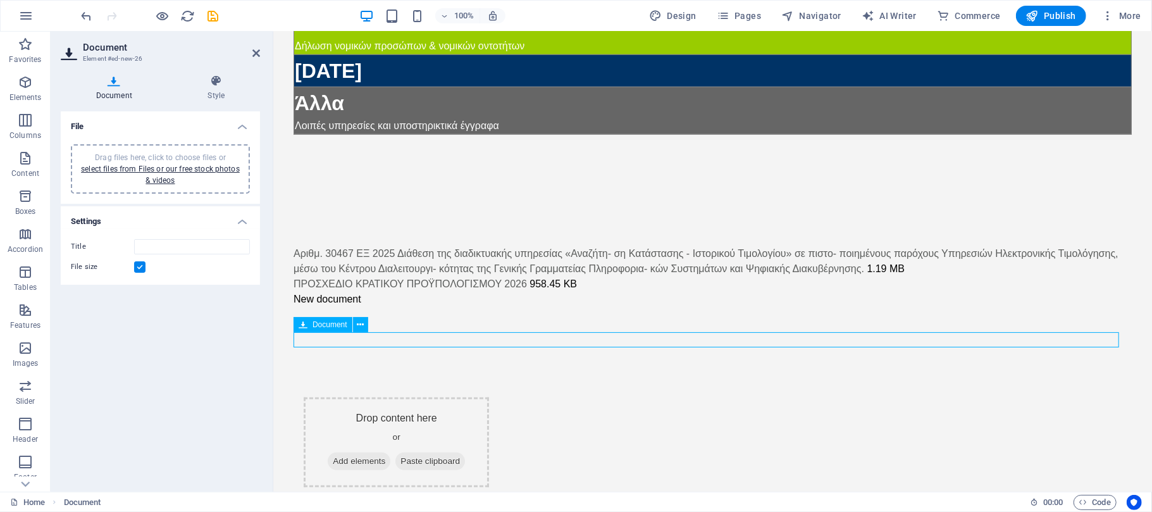
click at [346, 306] on div "New document" at bounding box center [712, 298] width 838 height 15
click at [358, 323] on icon at bounding box center [360, 324] width 7 height 13
click at [322, 323] on span "Document" at bounding box center [329, 325] width 35 height 8
click at [359, 321] on icon at bounding box center [360, 324] width 7 height 13
click at [311, 306] on div "New document" at bounding box center [712, 298] width 838 height 15
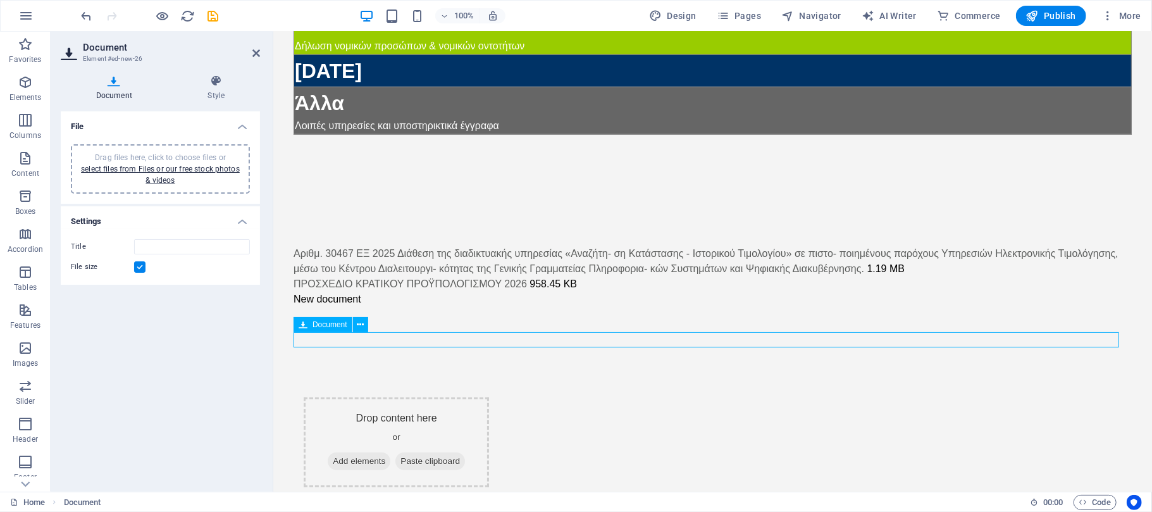
click at [311, 306] on div "New document" at bounding box center [712, 298] width 838 height 15
click at [327, 322] on span "Document" at bounding box center [329, 325] width 35 height 8
click at [162, 244] on input "Title" at bounding box center [192, 246] width 116 height 15
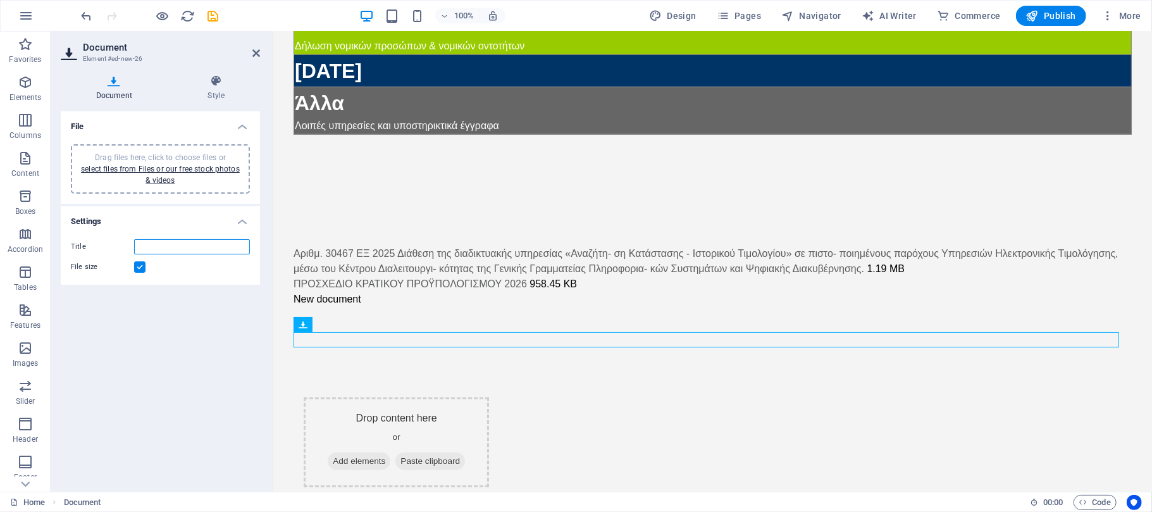
paste input "ΠΡΟΕΔΡΙΚΟ ΔΙΑΤΑΓΜΑ ΥΠ’ ΑΡΙΘΜ. 62 Κώδικας Εργατικού Δικαίου."
drag, startPoint x: 147, startPoint y: 241, endPoint x: 137, endPoint y: 241, distance: 10.1
click at [137, 241] on input "ΠΡΟΕΔΡΙΚΟ ΔΙΑΤΑΓΜΑ ΥΠ’ ΑΡΙΘΜ. 62 Κώδικας Εργατικού Δικαίου." at bounding box center [192, 246] width 116 height 15
type input "ΠΡΟΕΔΡΙΚΟ ΔΙΑΤΑΓΜΑ ΥΠ’ ΑΡΙΘΜ. 62 Κώδικας Εργατικού Δικαίου."
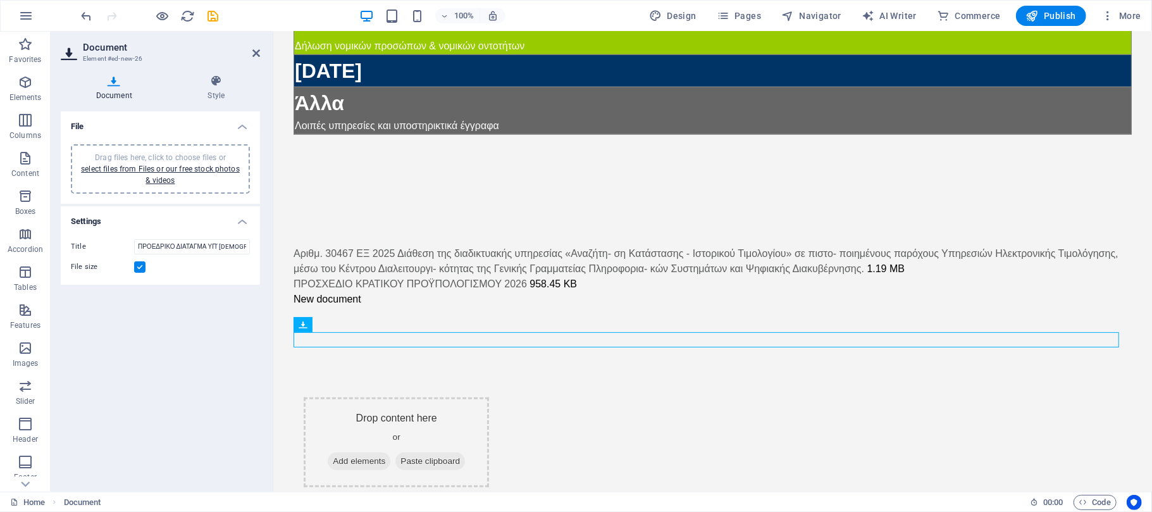
click at [167, 173] on div "Drag files here, click to choose files or select files from Files or our free s…" at bounding box center [160, 169] width 164 height 34
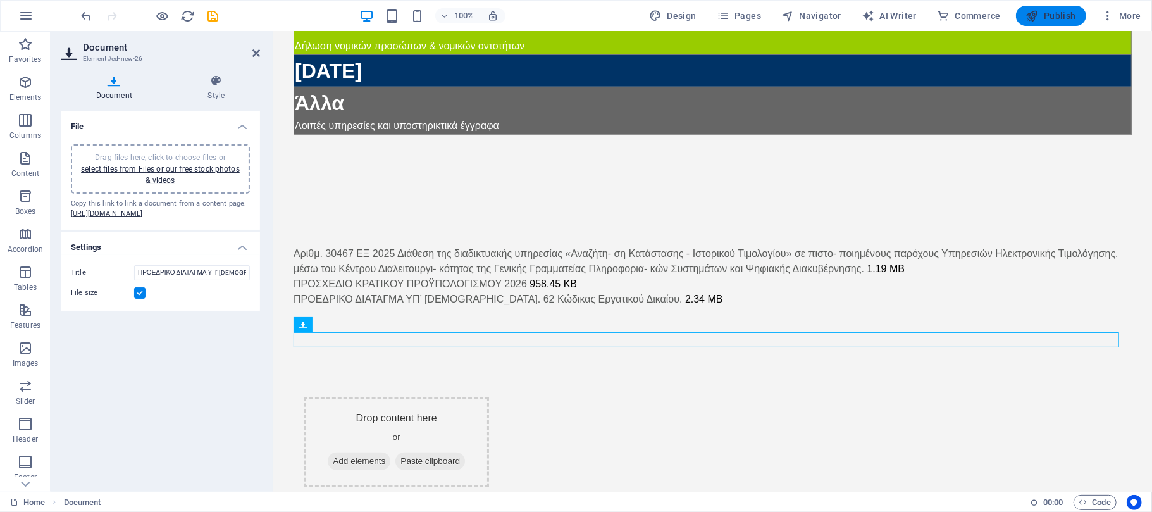
click at [1043, 13] on span "Publish" at bounding box center [1051, 15] width 50 height 13
